Goal: Find specific page/section: Find specific page/section

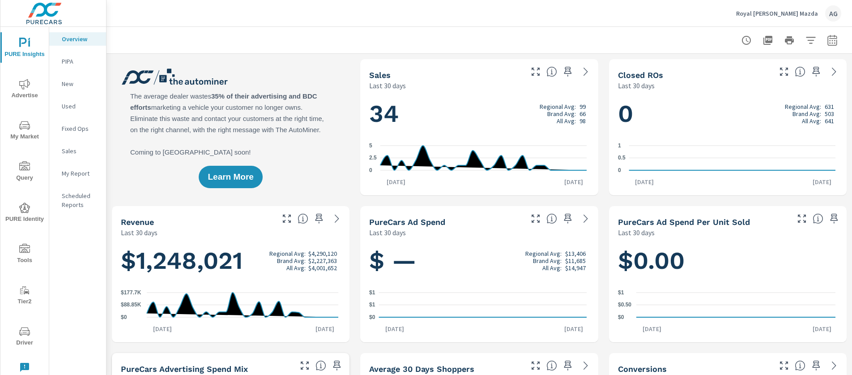
click at [35, 334] on span "Driver" at bounding box center [24, 337] width 43 height 22
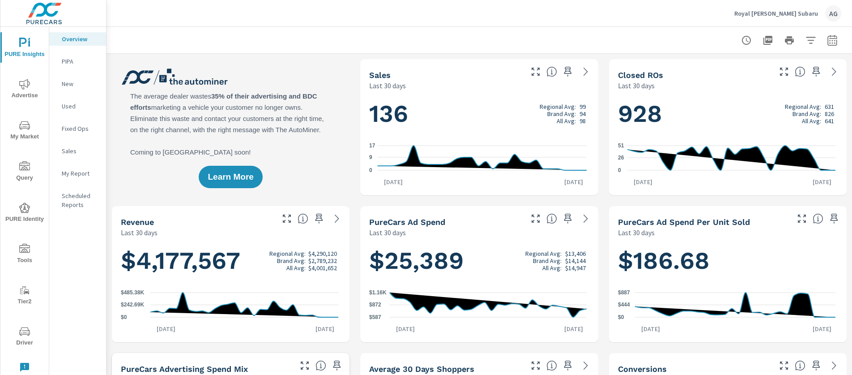
click at [35, 325] on button "Driver" at bounding box center [24, 335] width 48 height 30
